Goal: Task Accomplishment & Management: Use online tool/utility

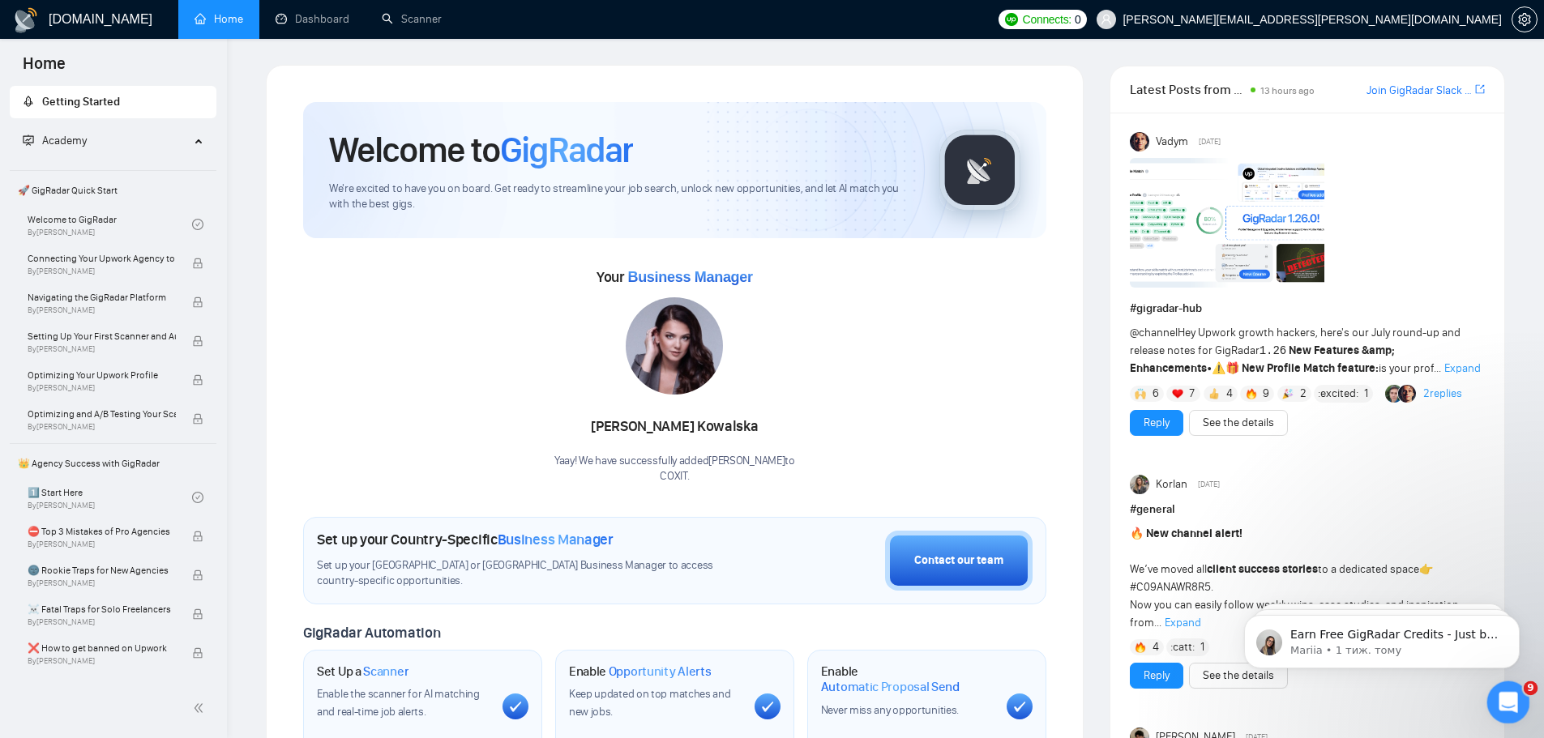
click at [1506, 712] on div "Відкрити програму для спілкування Intercom" at bounding box center [1505, 699] width 53 height 53
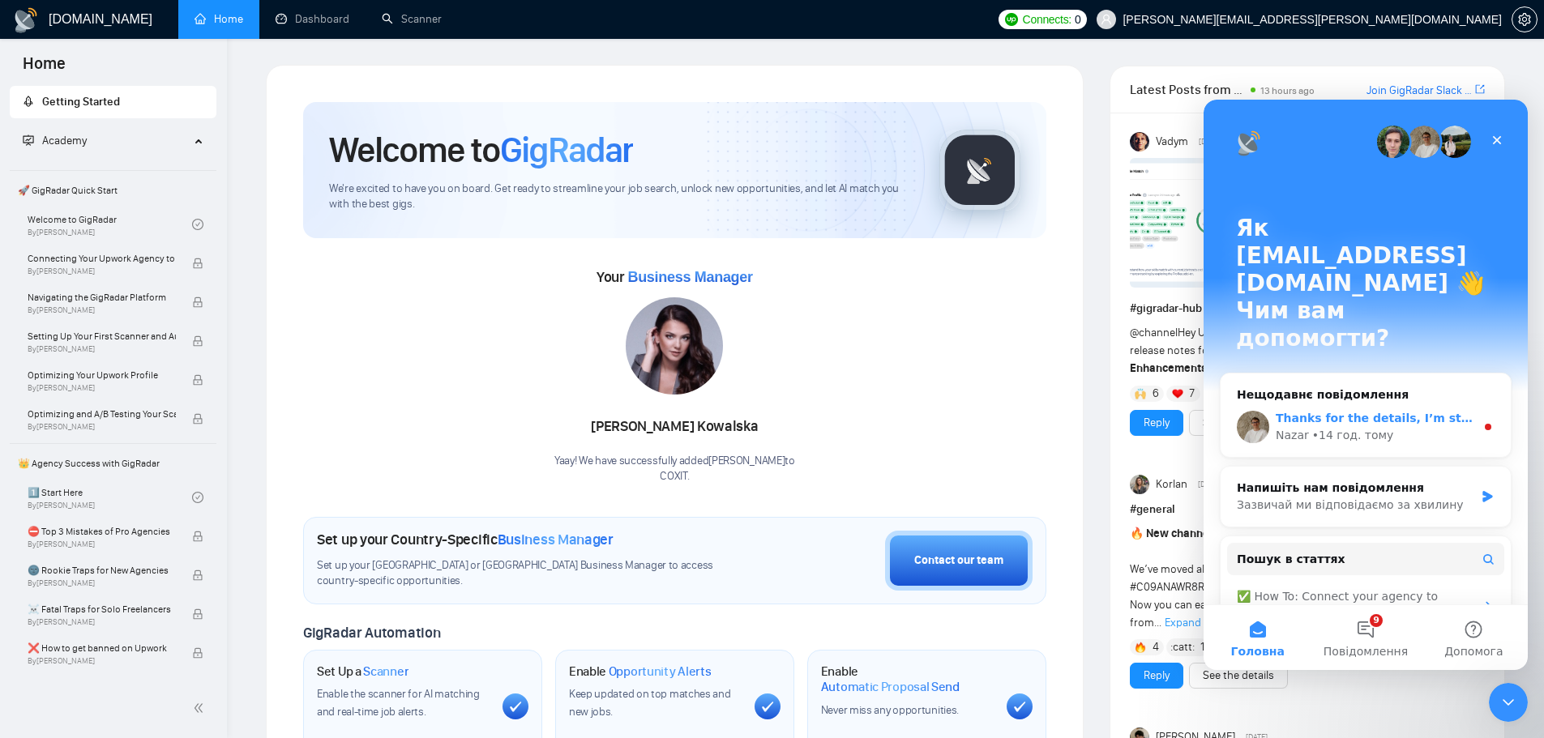
click at [1391, 412] on span "Thanks for the details, I’m still looking into your question." at bounding box center [1463, 418] width 374 height 13
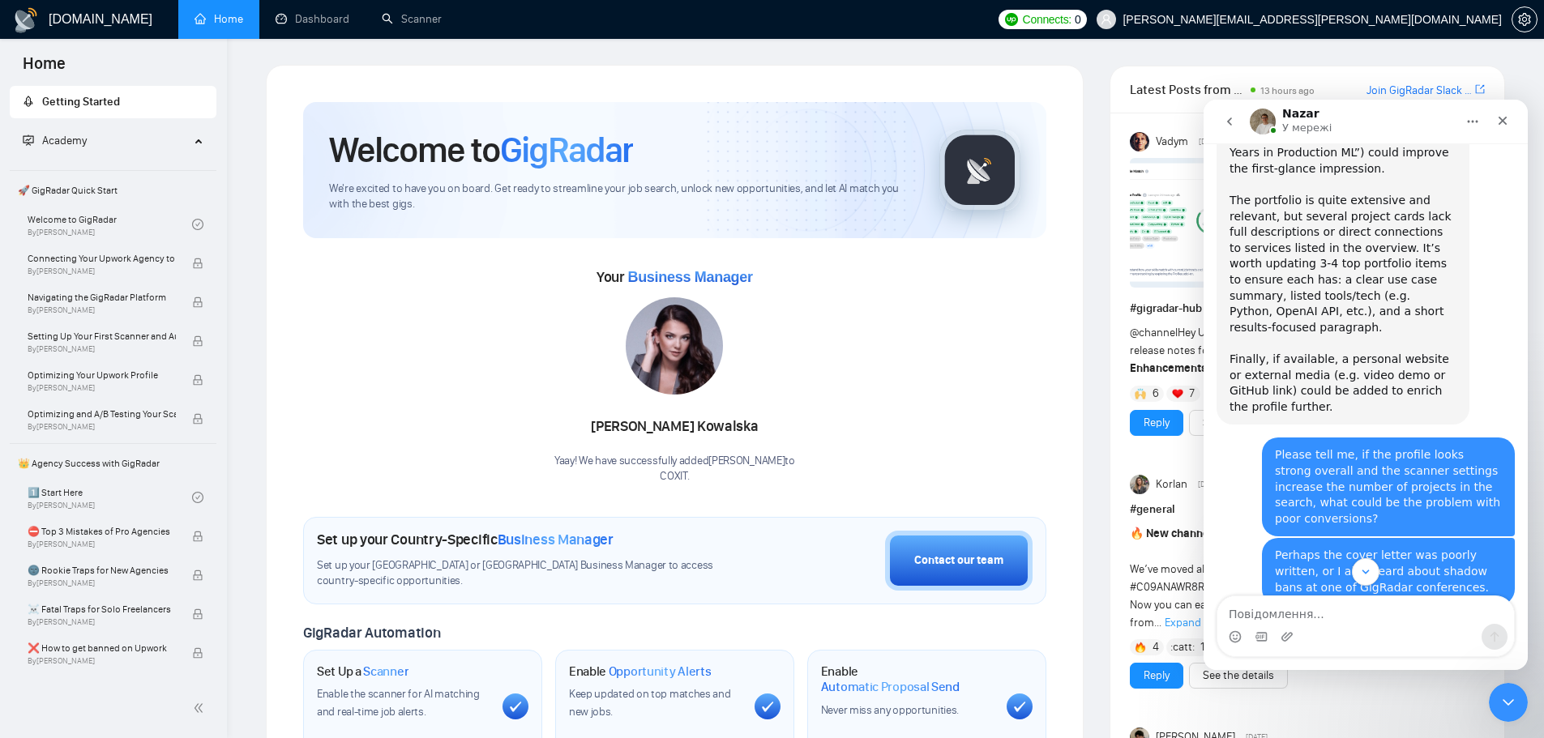
scroll to position [6055, 0]
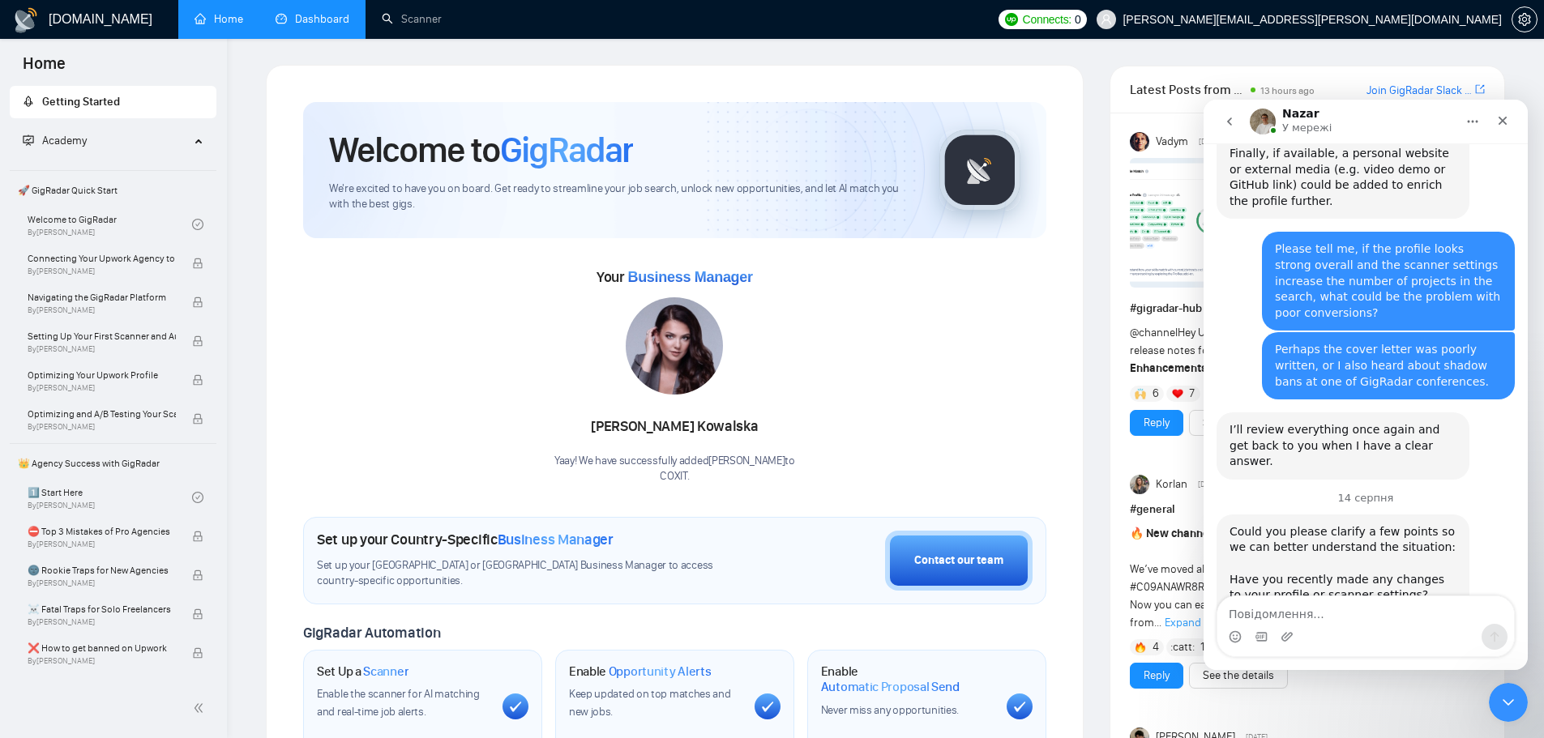
click at [326, 12] on link "Dashboard" at bounding box center [313, 19] width 74 height 14
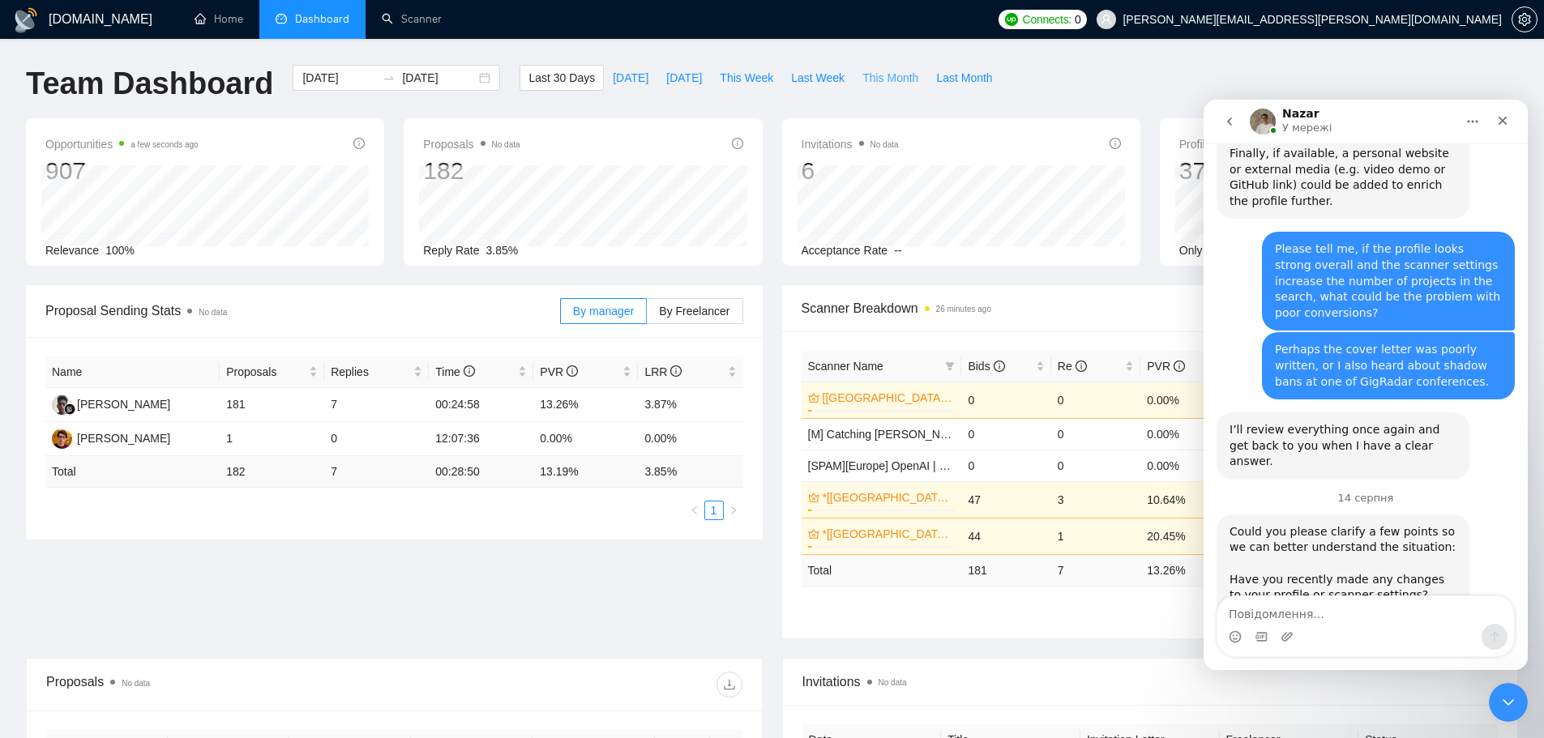
click at [874, 76] on span "This Month" at bounding box center [890, 78] width 56 height 18
type input "[DATE]"
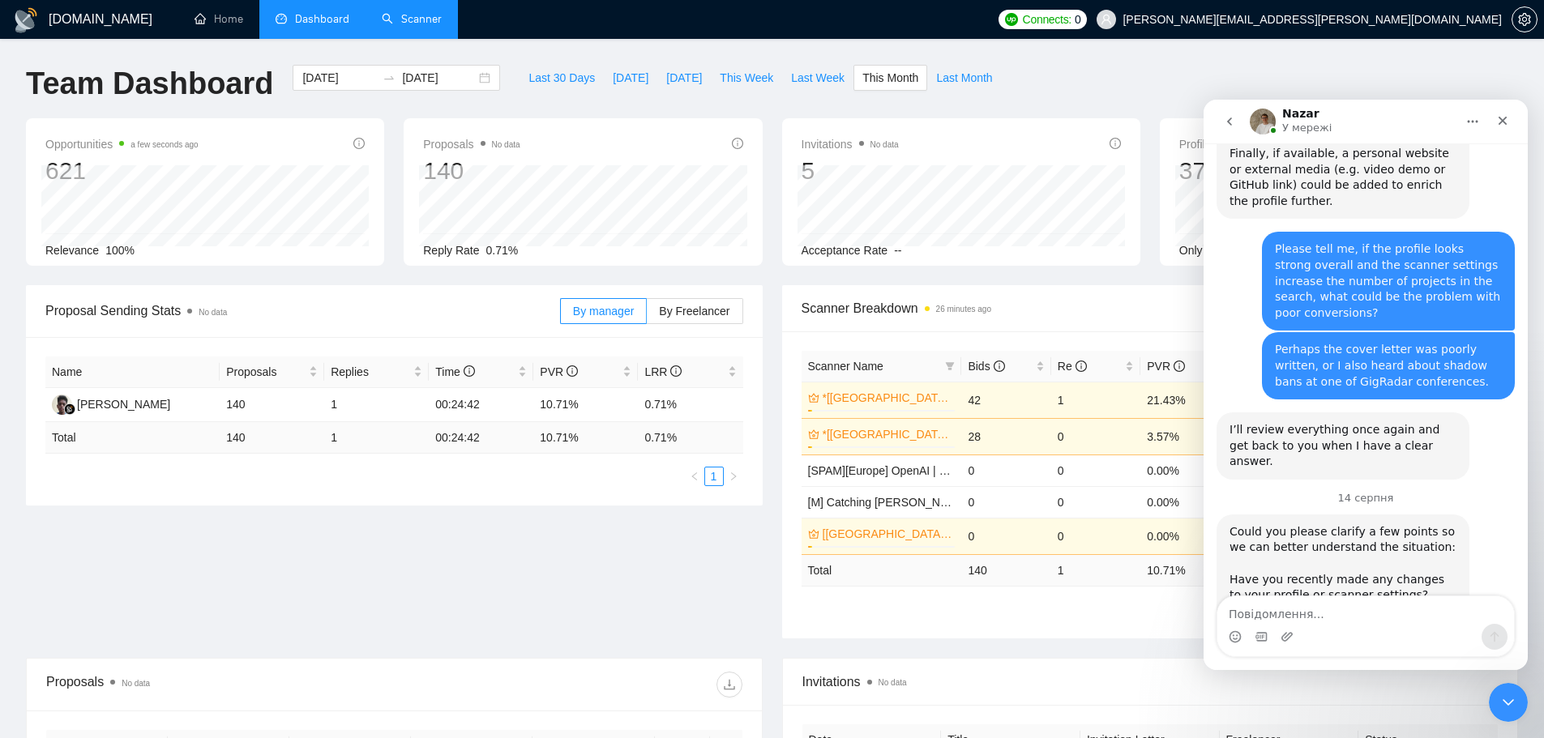
click at [418, 26] on link "Scanner" at bounding box center [412, 19] width 60 height 14
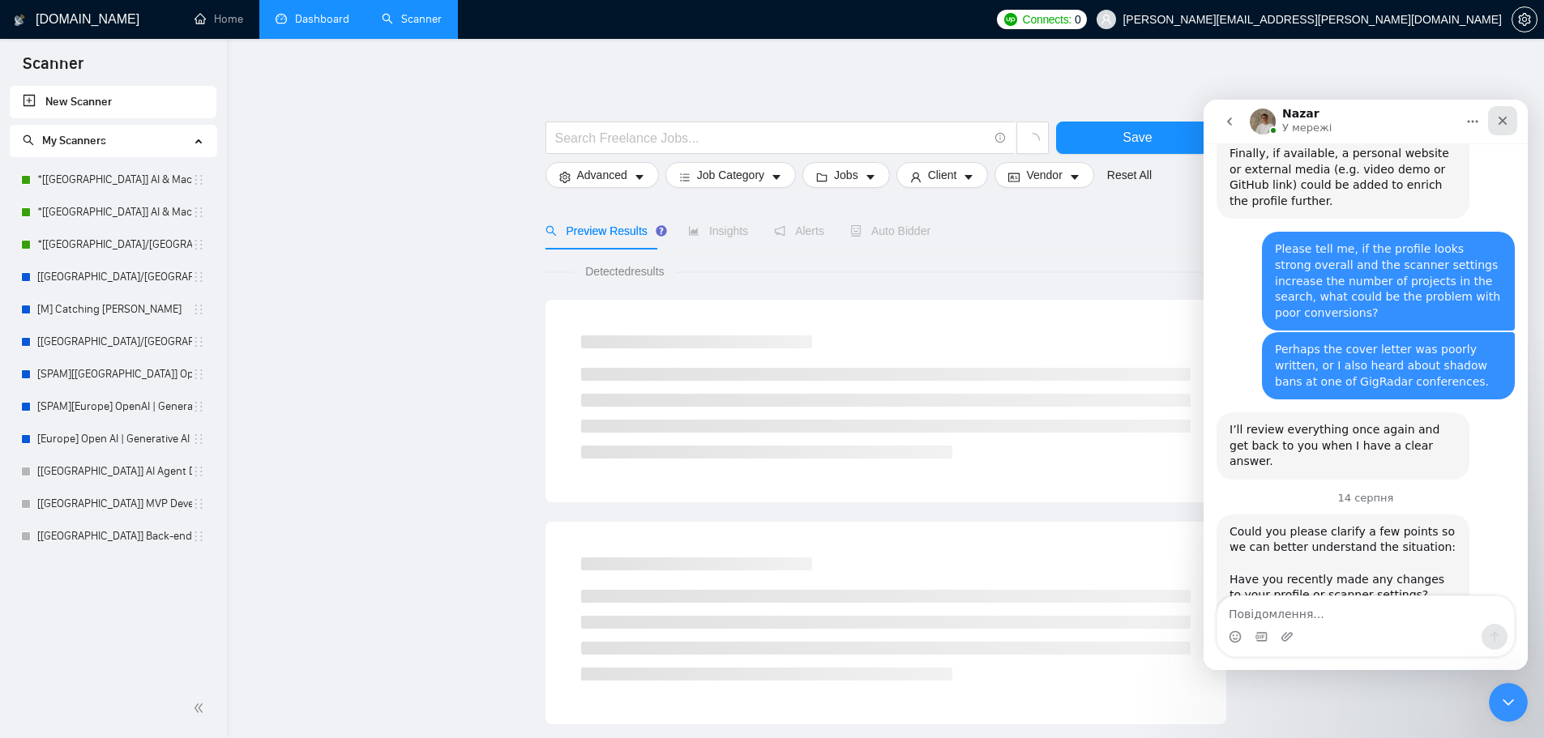
click at [1509, 119] on div "Закрити" at bounding box center [1502, 120] width 29 height 29
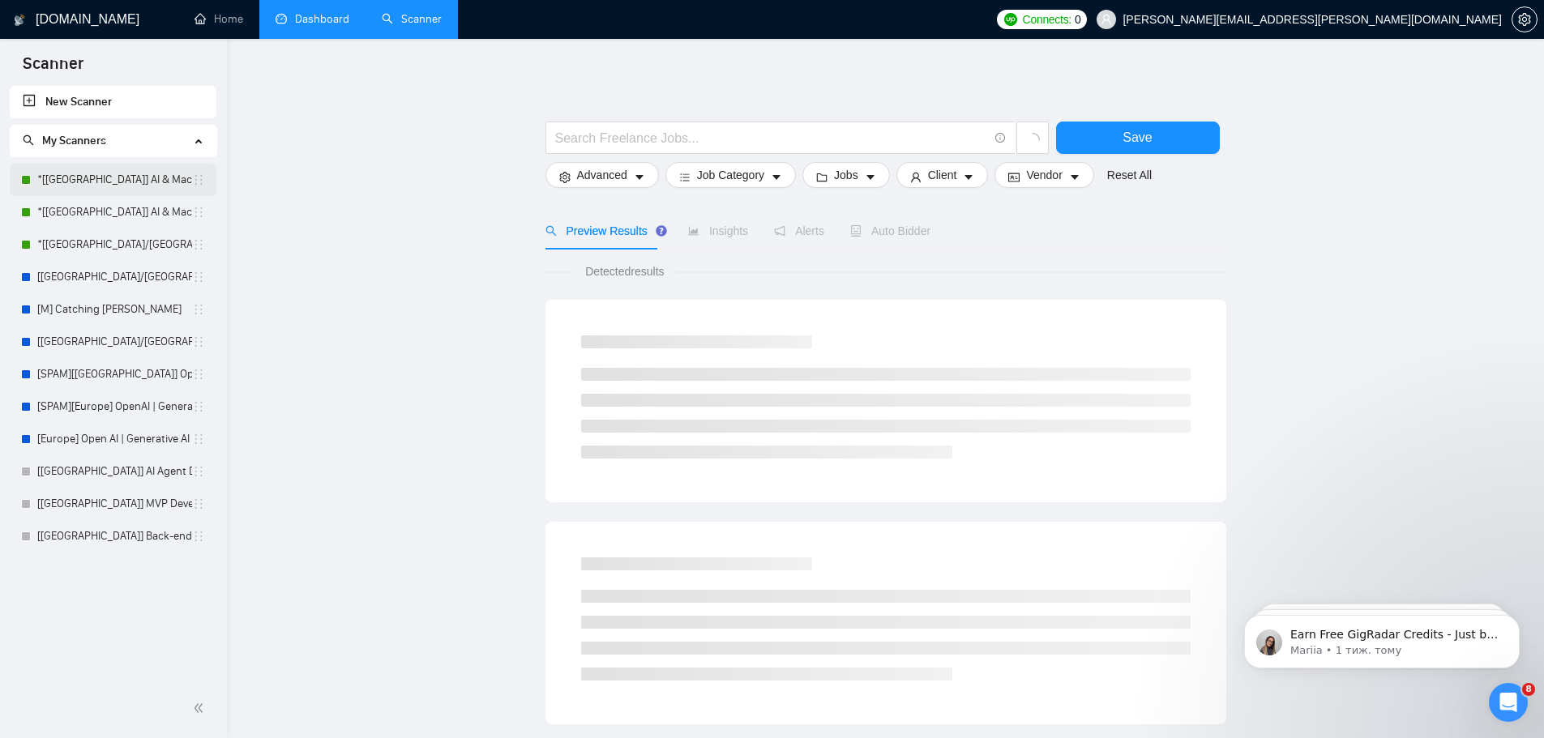
click at [91, 184] on link "*[[GEOGRAPHIC_DATA]] AI & Machine Learning Software" at bounding box center [114, 180] width 155 height 32
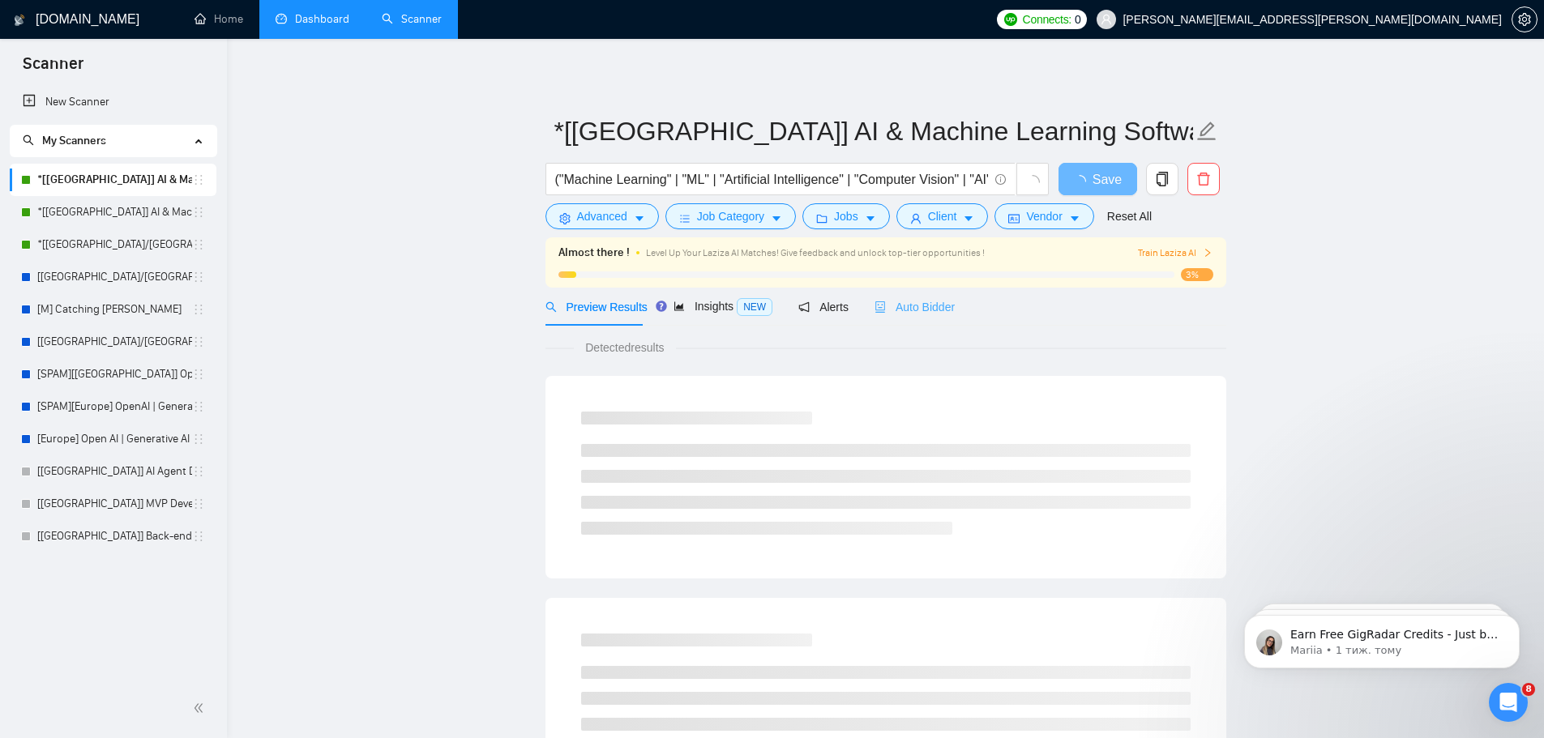
click at [902, 316] on div "Auto Bidder" at bounding box center [914, 307] width 80 height 38
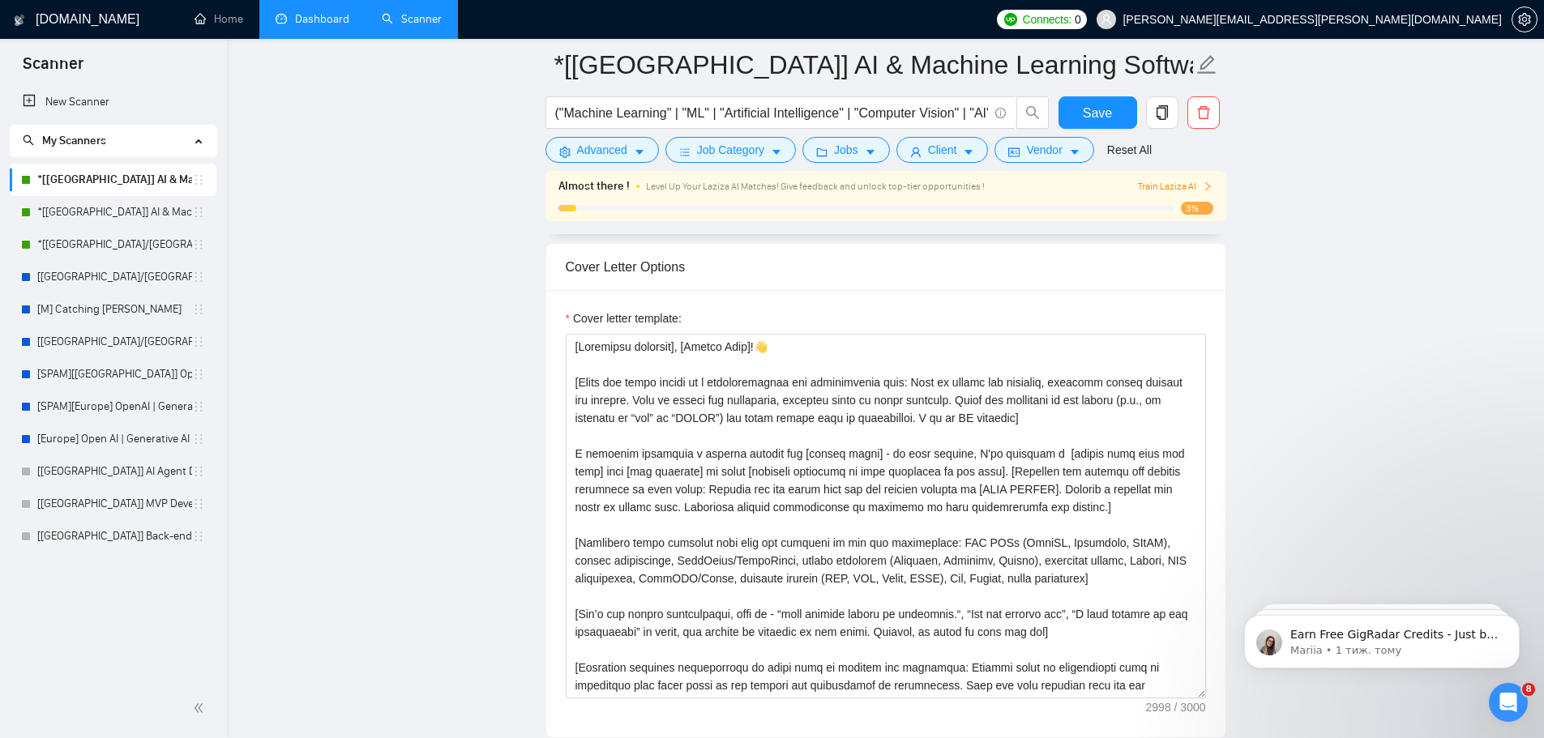
scroll to position [1891, 0]
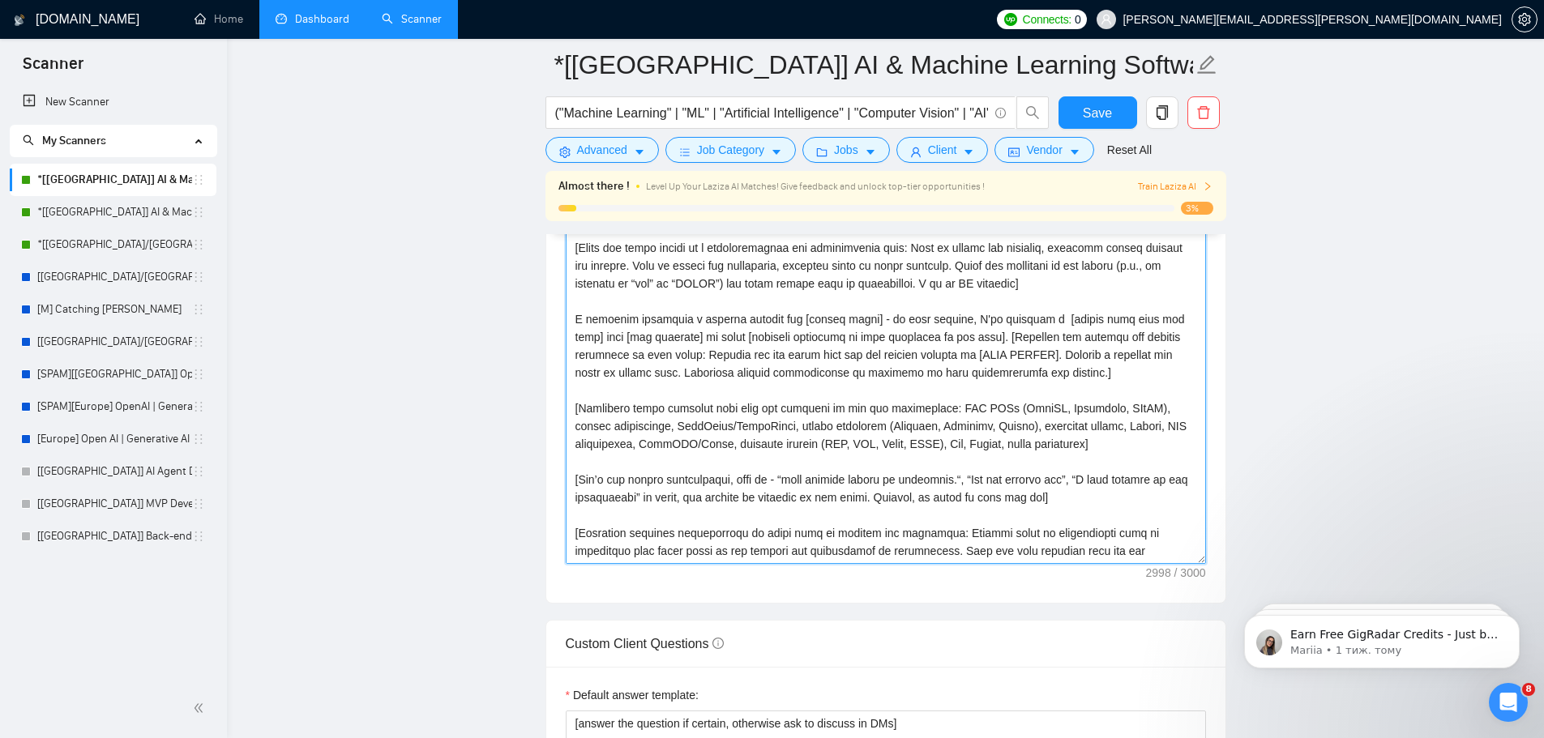
click at [839, 449] on textarea "Cover letter template:" at bounding box center [886, 381] width 640 height 365
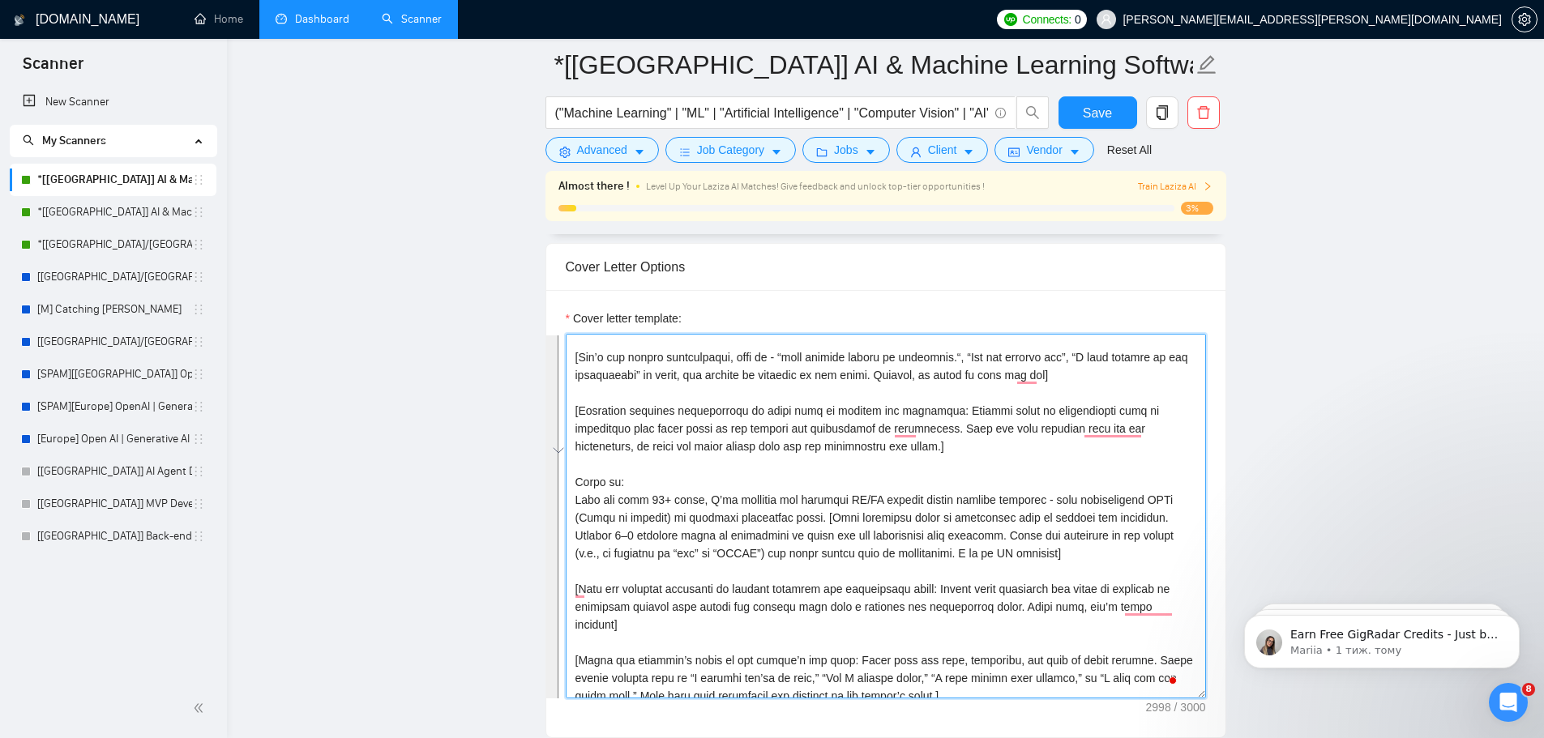
scroll to position [122, 0]
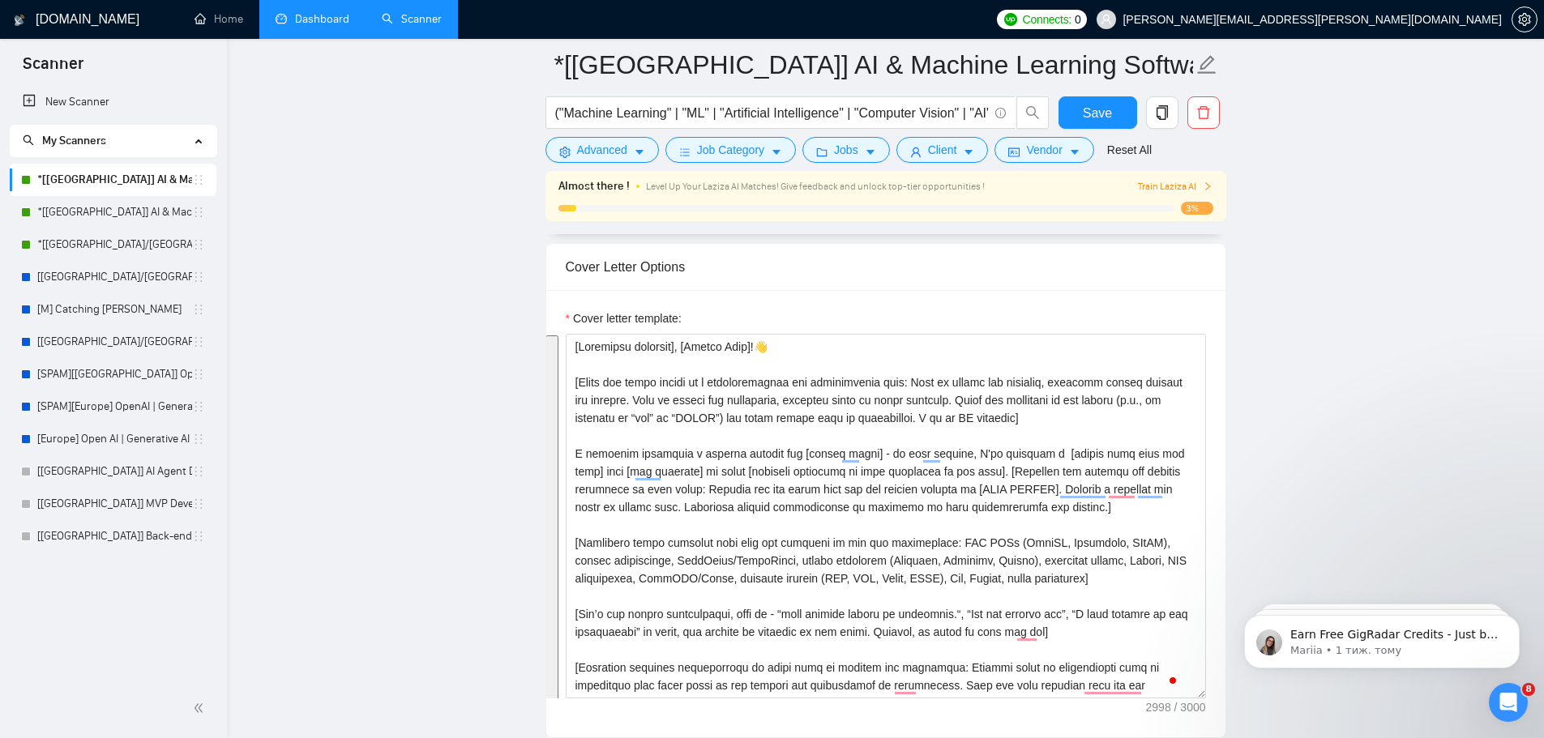
click at [438, 305] on main "*[[GEOGRAPHIC_DATA]] AI & Machine Learning Software ("Machine Learning" | "ML" …" at bounding box center [885, 625] width 1265 height 4632
click at [130, 213] on link "*[[GEOGRAPHIC_DATA]] AI & Machine Learning Software" at bounding box center [114, 212] width 155 height 32
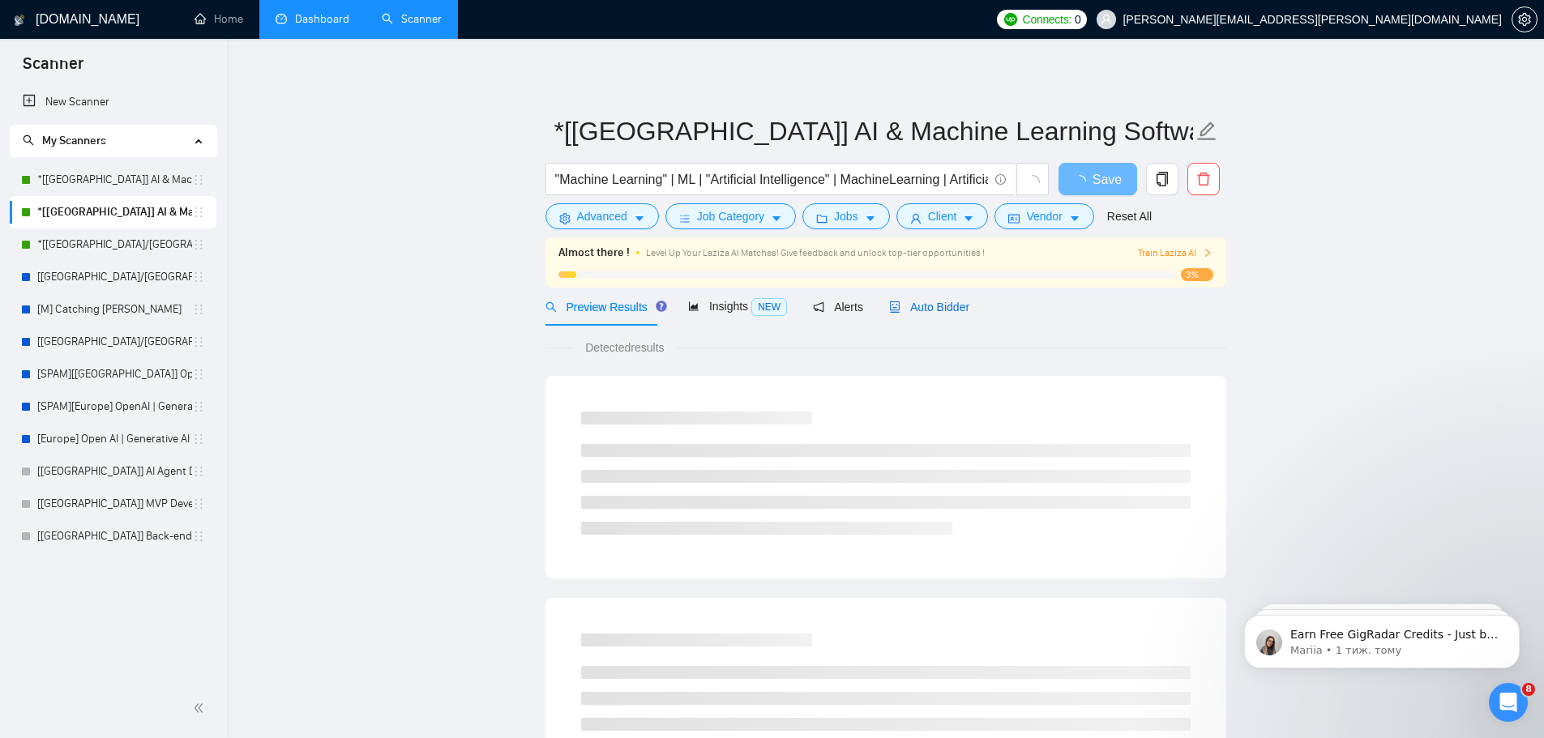
click at [933, 305] on span "Auto Bidder" at bounding box center [929, 307] width 80 height 13
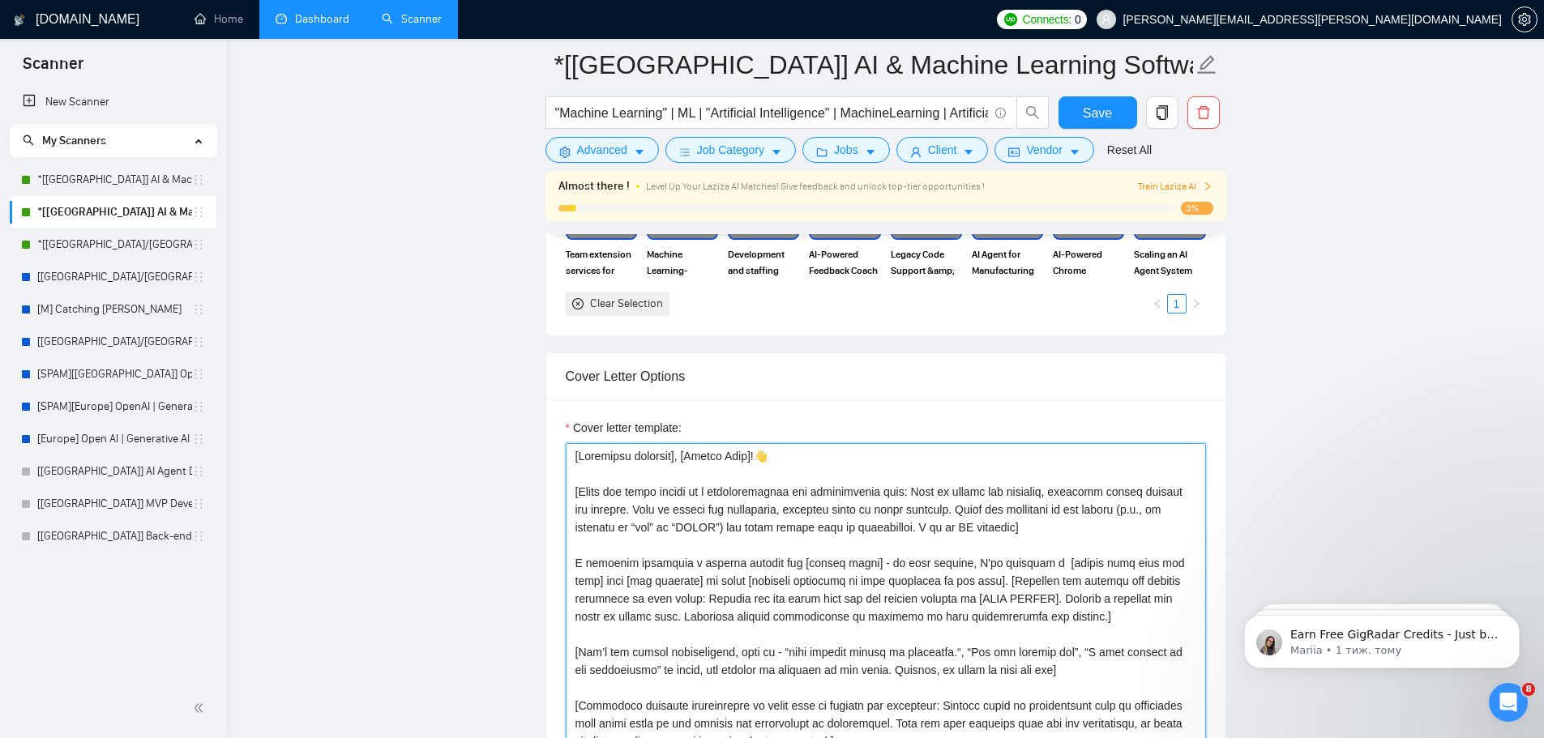
click at [733, 537] on textarea "Cover letter template:" at bounding box center [886, 625] width 640 height 365
paste textarea "Integrate these keywords when they are relevant to the job description: LLM API…"
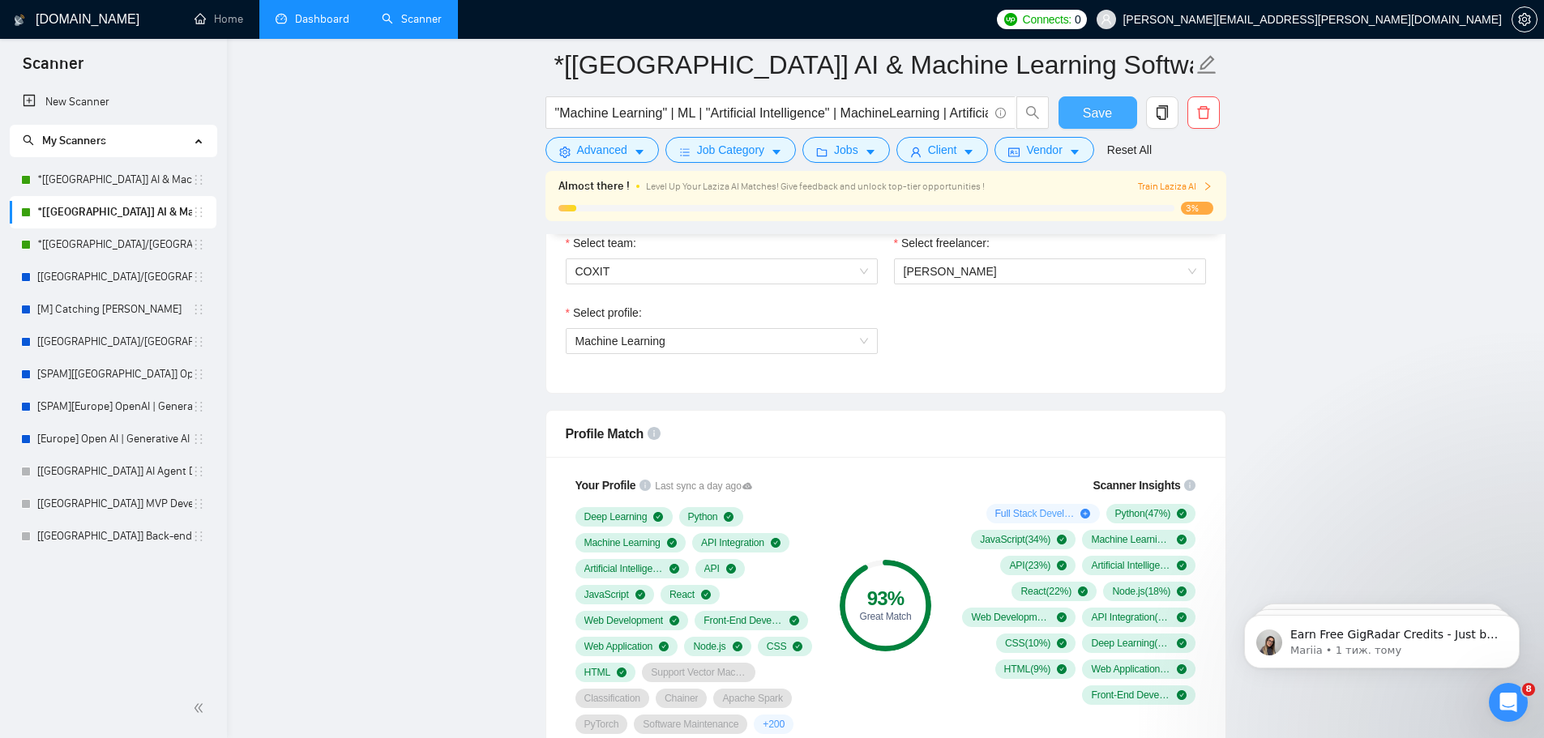
type textarea "[Loremipsu dolorsit], [Ametco Adip]!👋 [Elits doe tempo incidi ut l etdoloremagn…"
click at [1104, 105] on span "Save" at bounding box center [1097, 113] width 29 height 20
click at [123, 248] on link "*[[GEOGRAPHIC_DATA]/[GEOGRAPHIC_DATA]] AI Agent Development" at bounding box center [114, 245] width 155 height 32
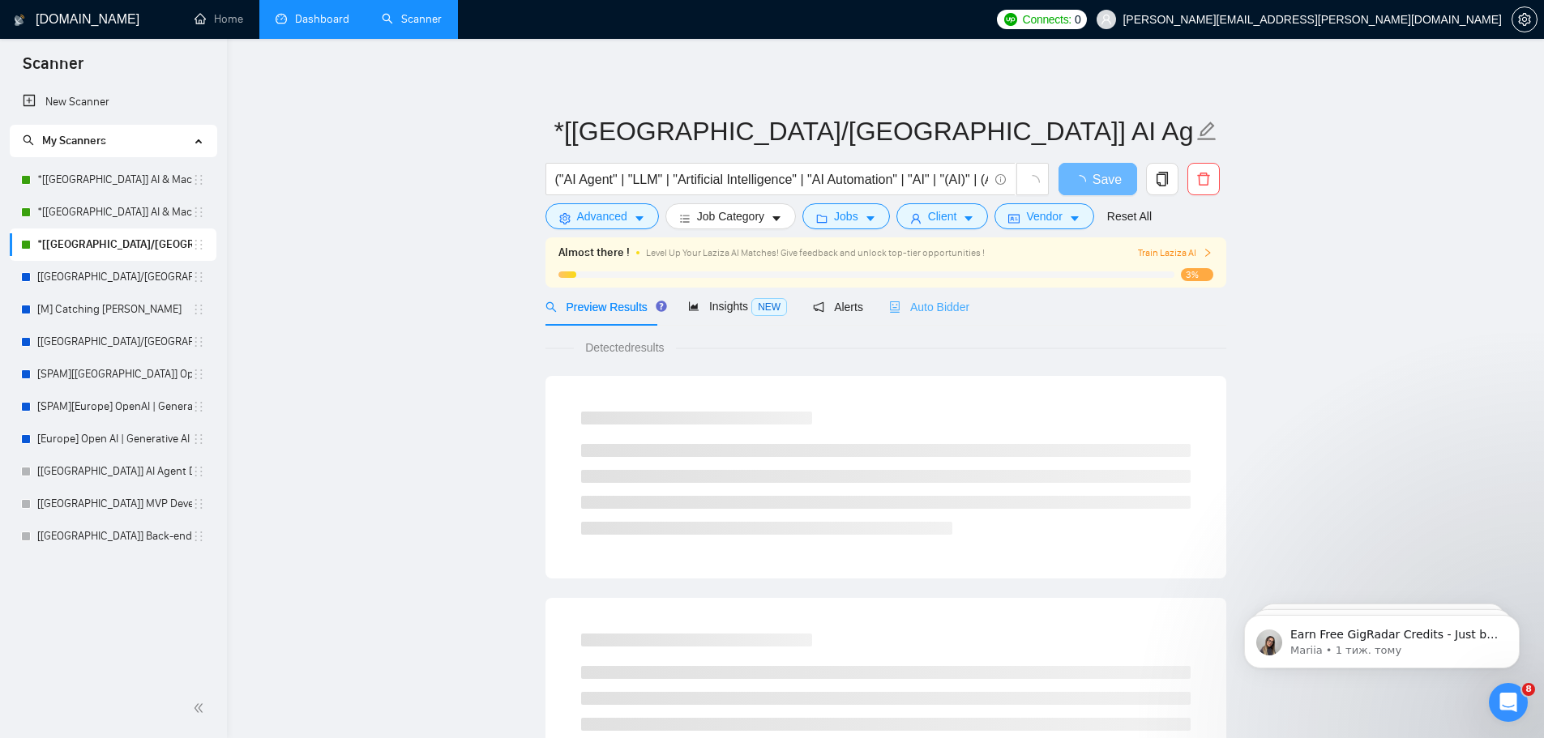
click at [923, 319] on div "Auto Bidder" at bounding box center [929, 307] width 80 height 38
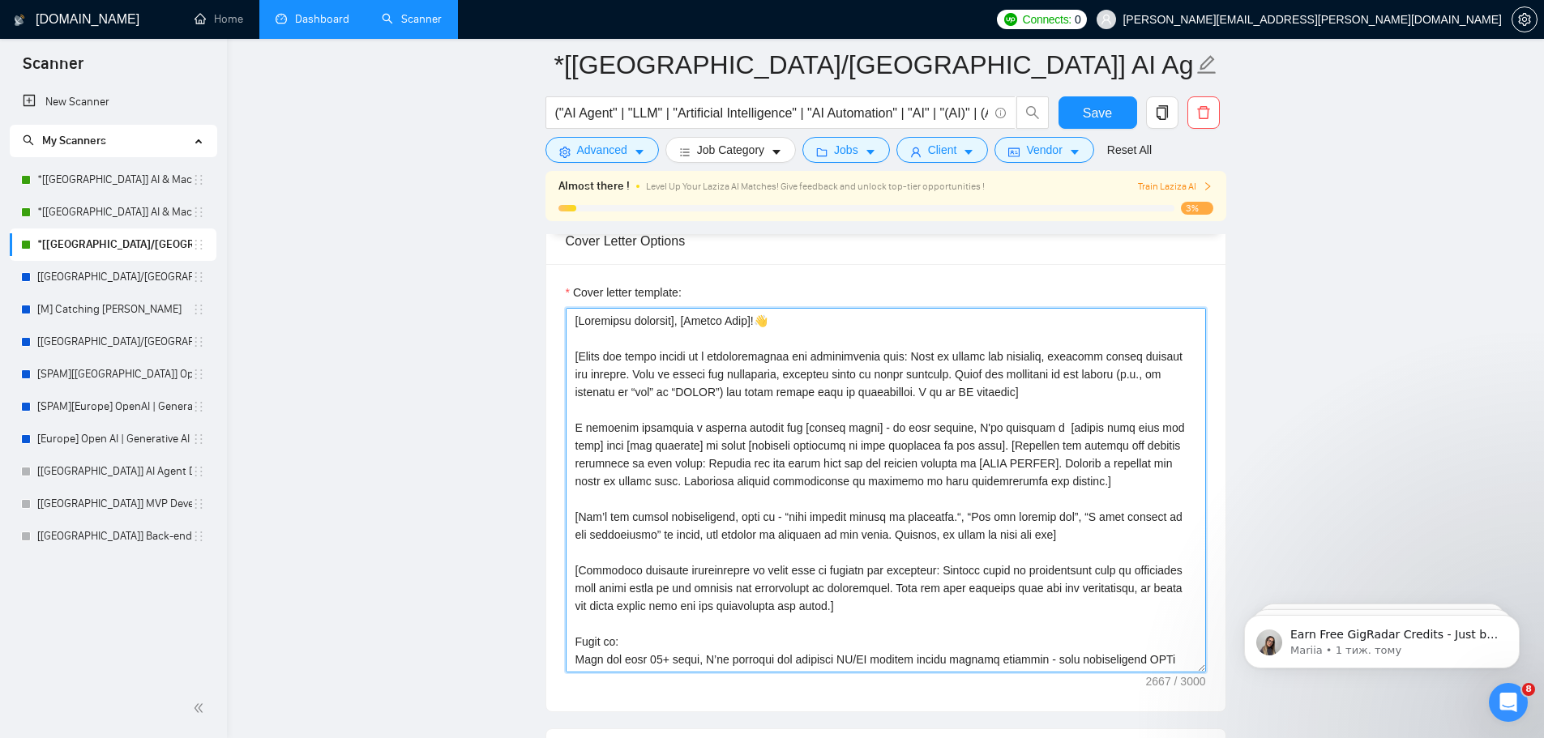
click at [703, 430] on textarea "Cover letter template:" at bounding box center [886, 490] width 640 height 365
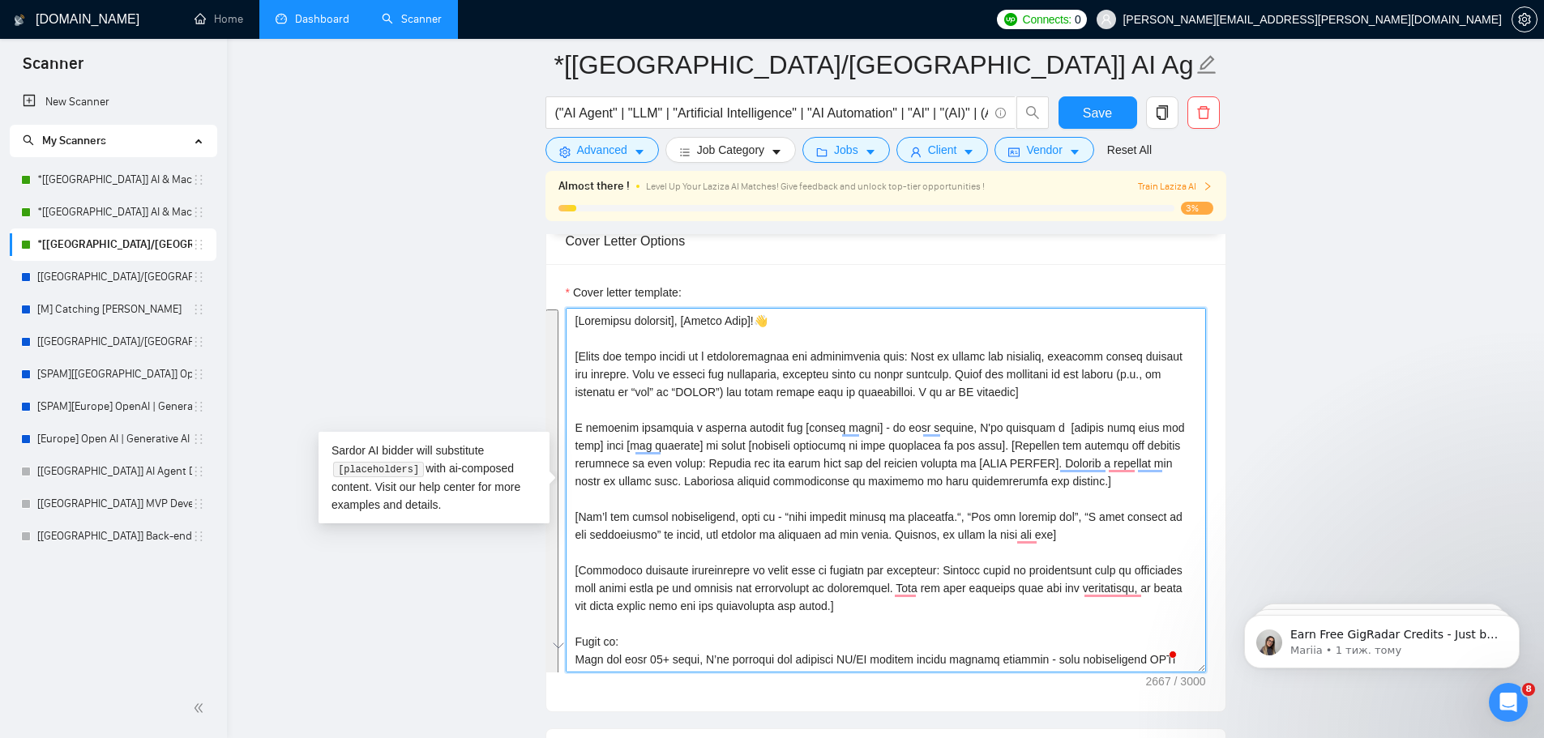
paste textarea "Integrate these keywords when they are relevant to the job description: LLM API…"
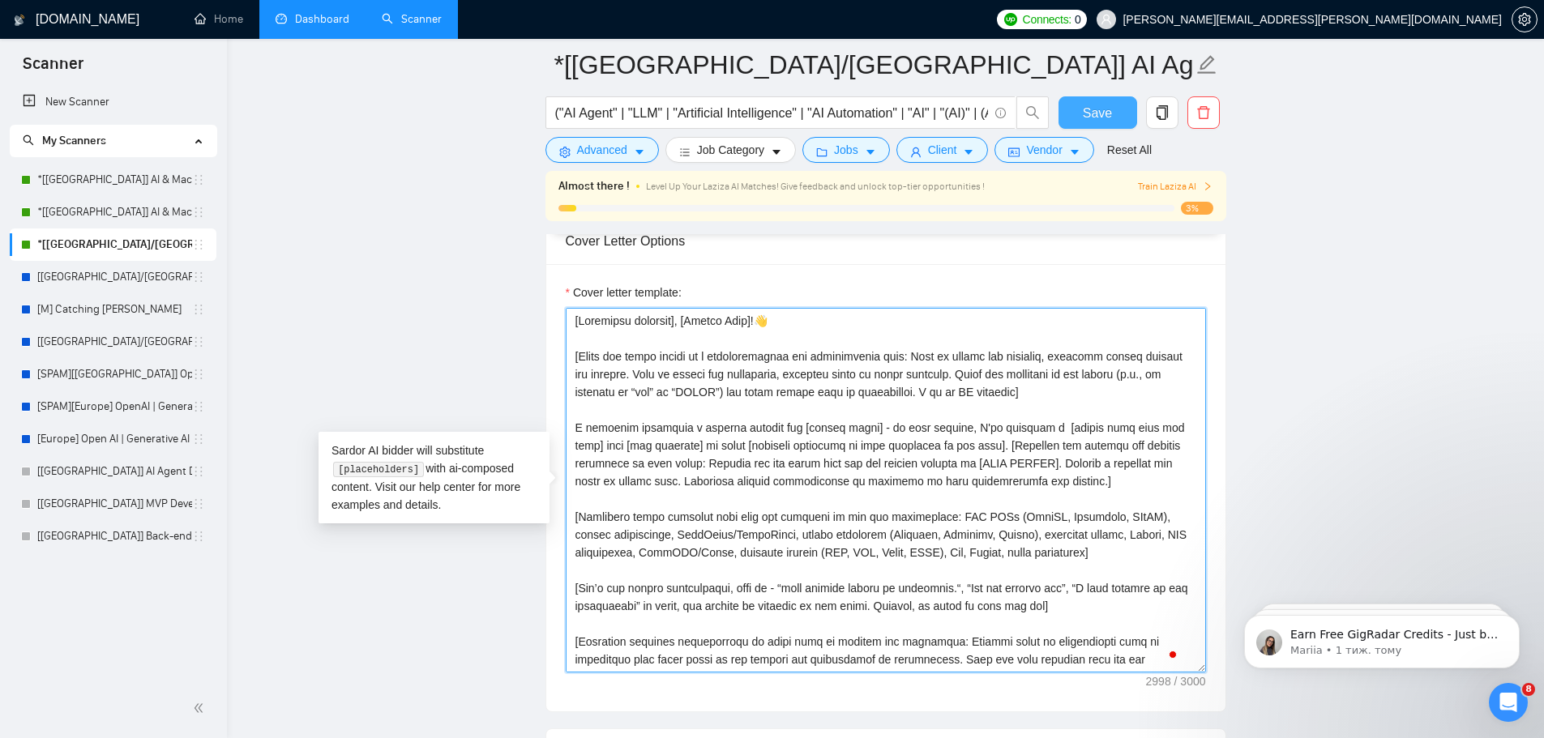
type textarea "[Loremipsu dolorsit], [Ametco Adip]!👋 [Elits doe tempo incidi ut l etdoloremagn…"
click at [1093, 113] on span "Save" at bounding box center [1097, 113] width 29 height 20
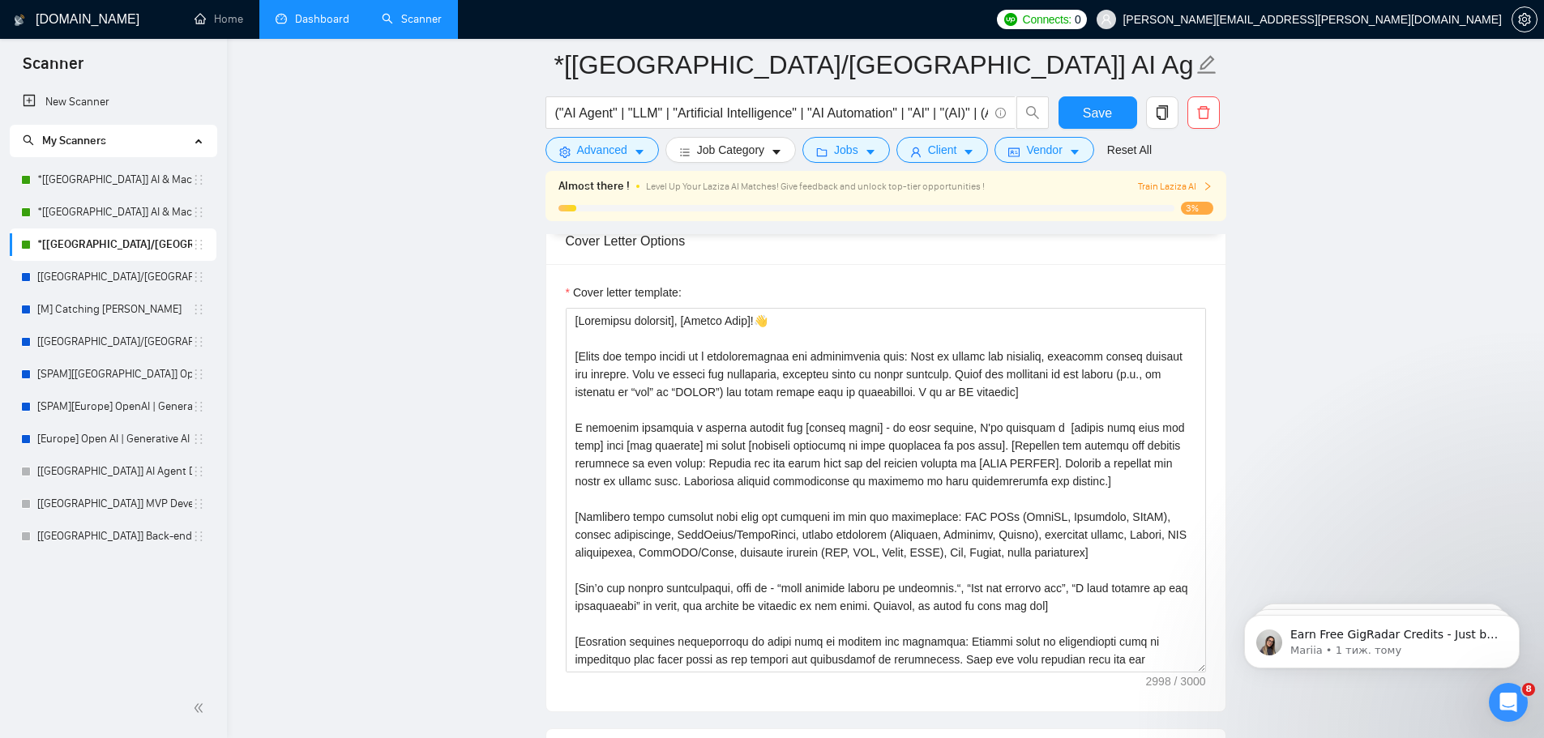
click at [311, 19] on link "Dashboard" at bounding box center [313, 19] width 74 height 14
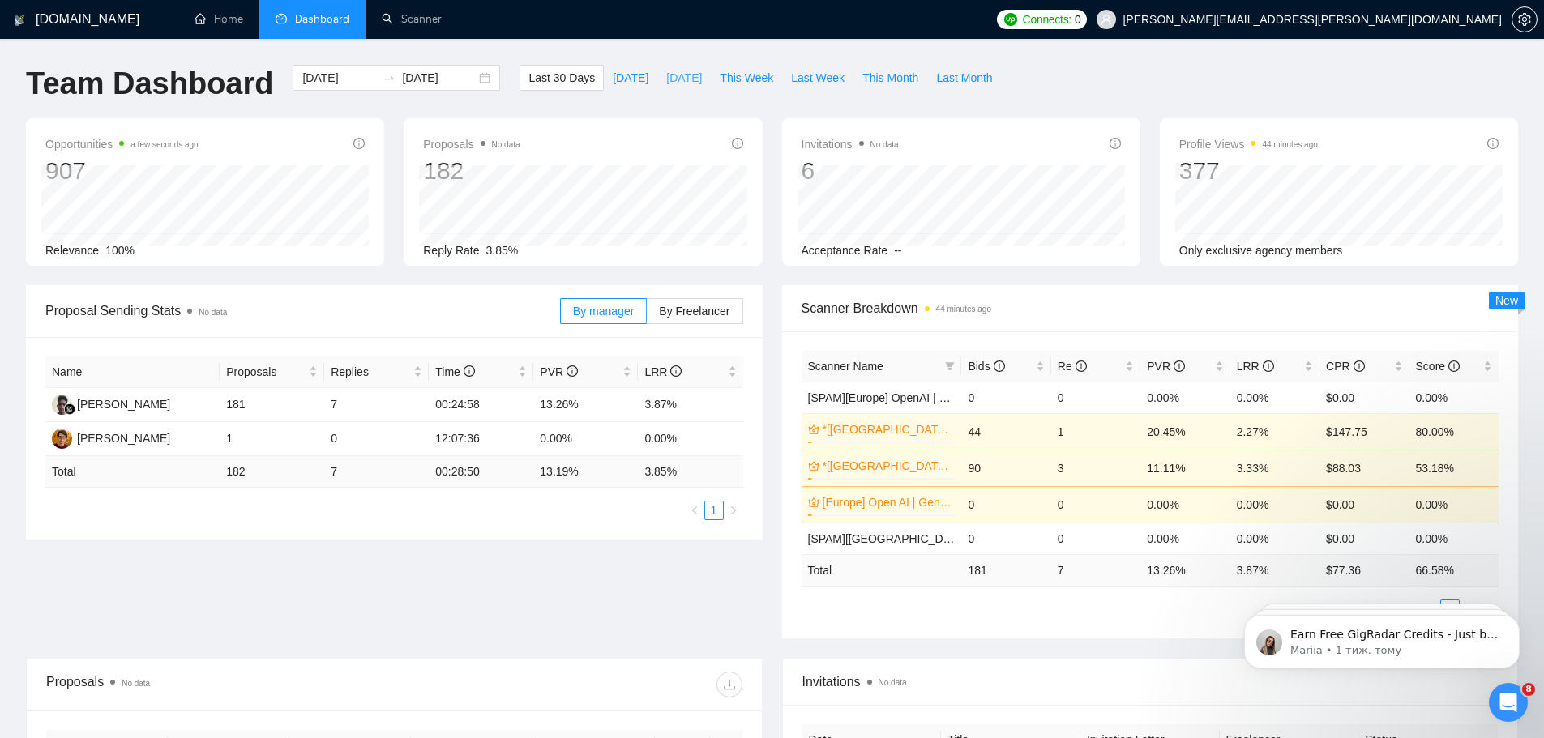
click at [666, 75] on span "[DATE]" at bounding box center [684, 78] width 36 height 18
type input "[DATE]"
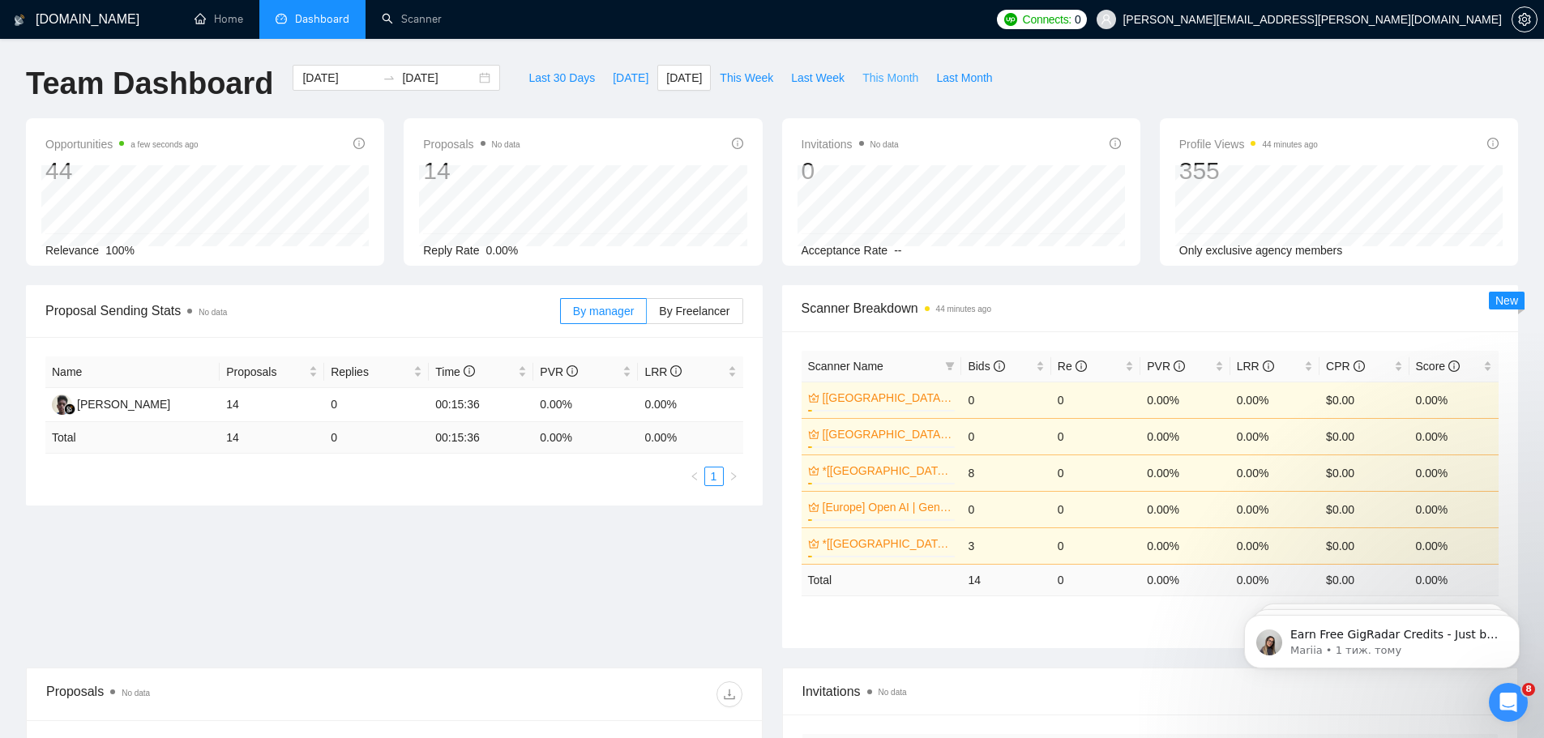
click at [874, 80] on span "This Month" at bounding box center [890, 78] width 56 height 18
type input "[DATE]"
